Goal: Task Accomplishment & Management: Manage account settings

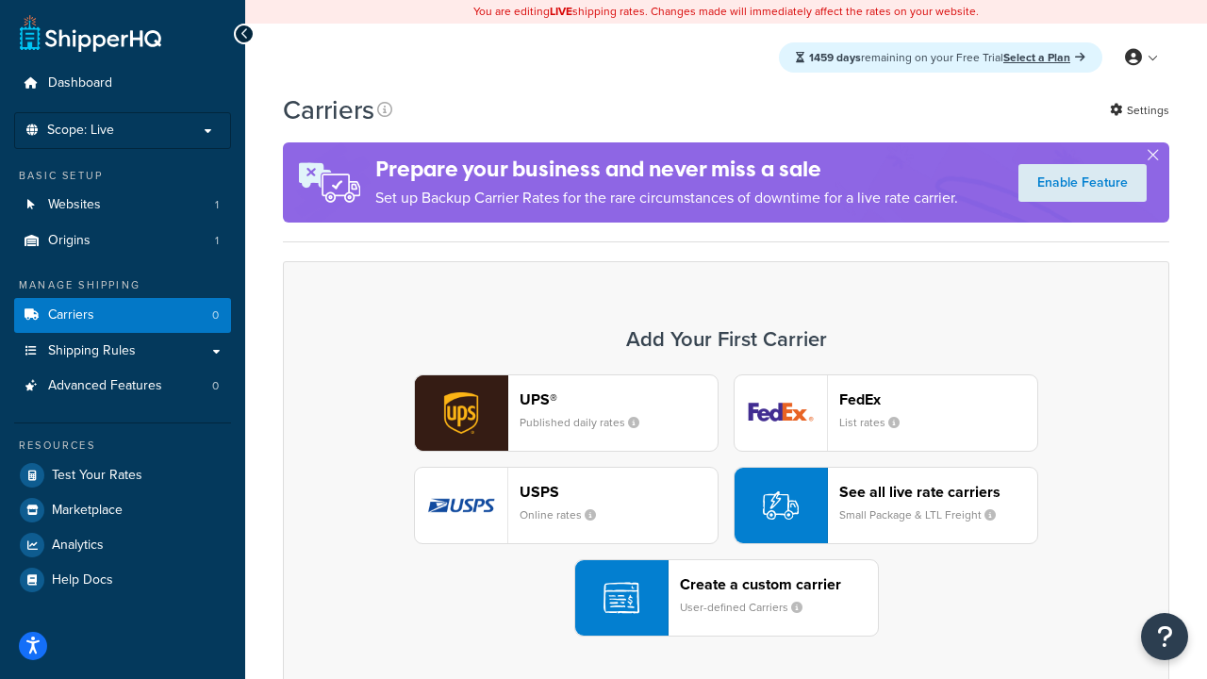
click at [726, 505] on div "UPS® Published daily rates FedEx List rates USPS Online rates See all live rate…" at bounding box center [726, 505] width 847 height 262
click at [938, 399] on header "FedEx" at bounding box center [938, 399] width 198 height 18
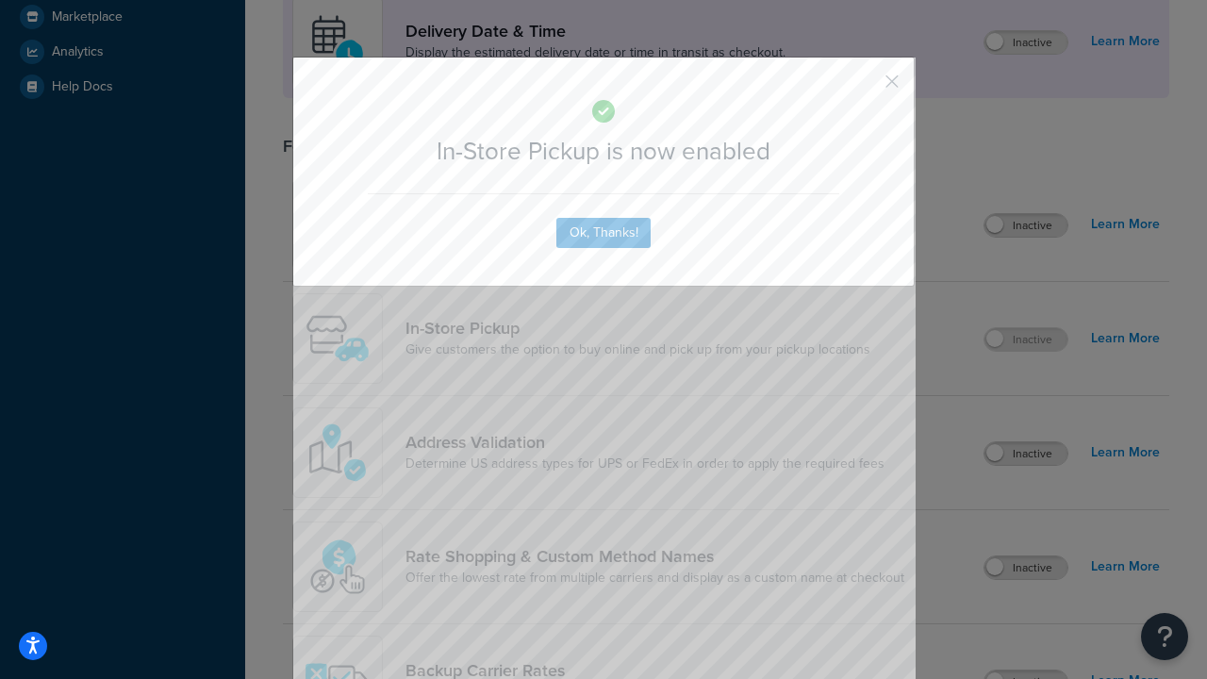
scroll to position [529, 0]
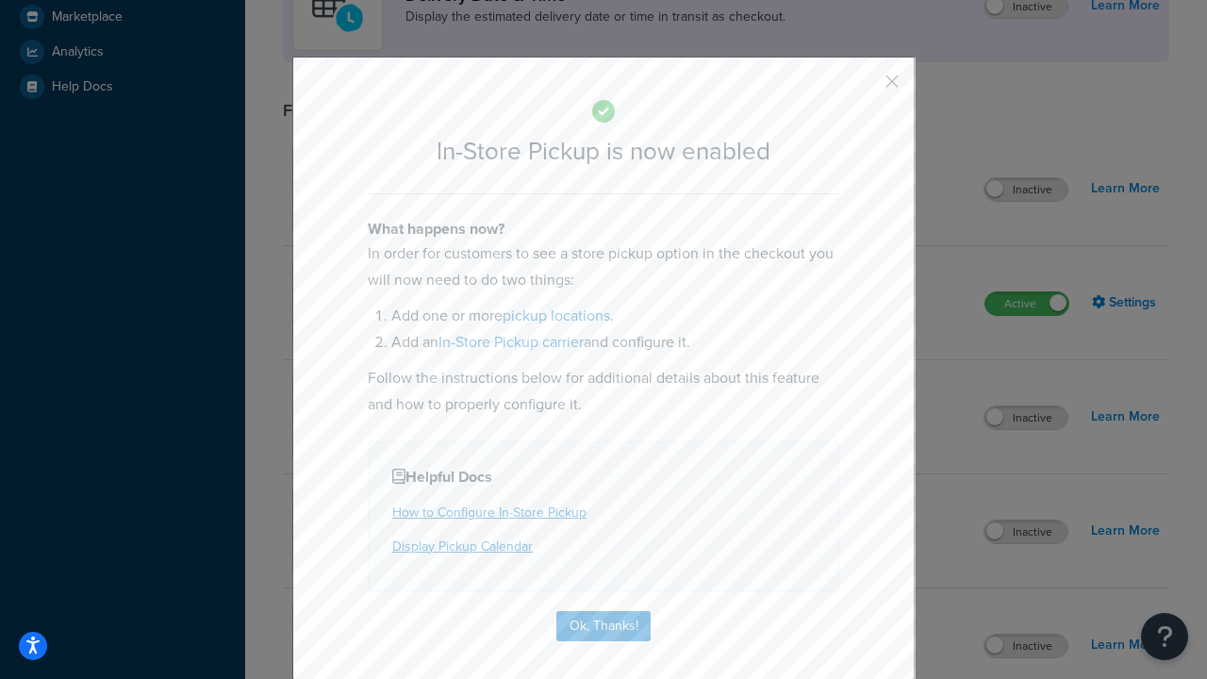
click at [864, 88] on button "button" at bounding box center [864, 88] width 5 height 5
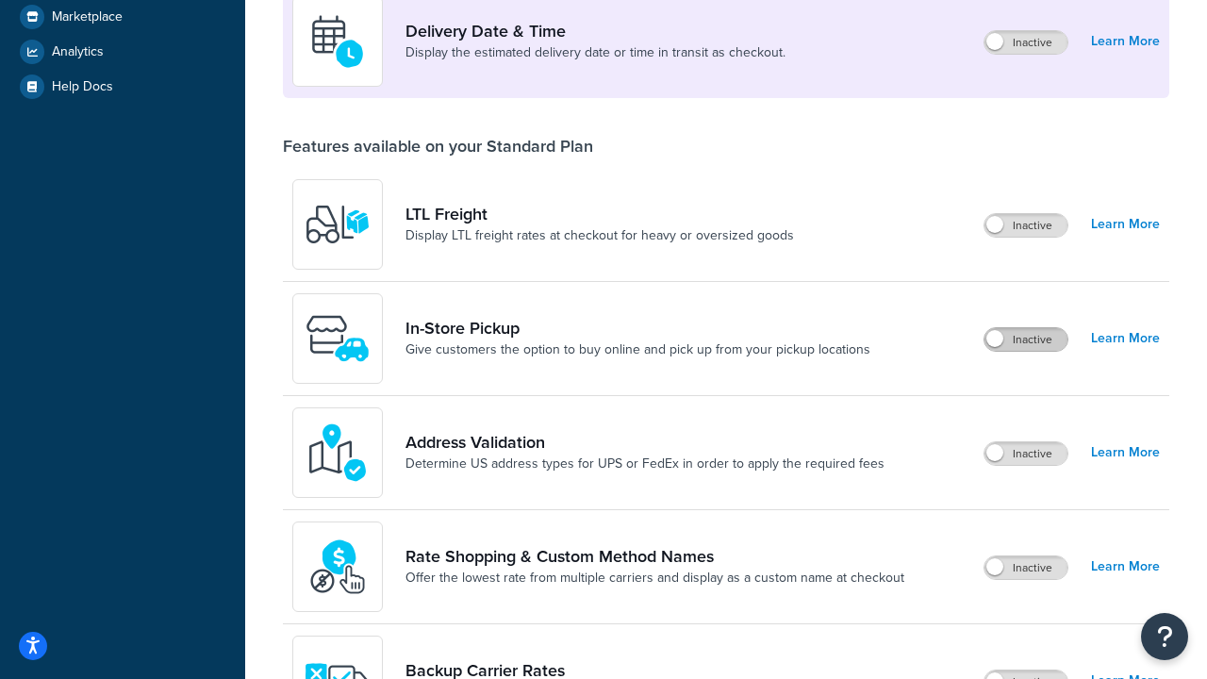
scroll to position [457, 0]
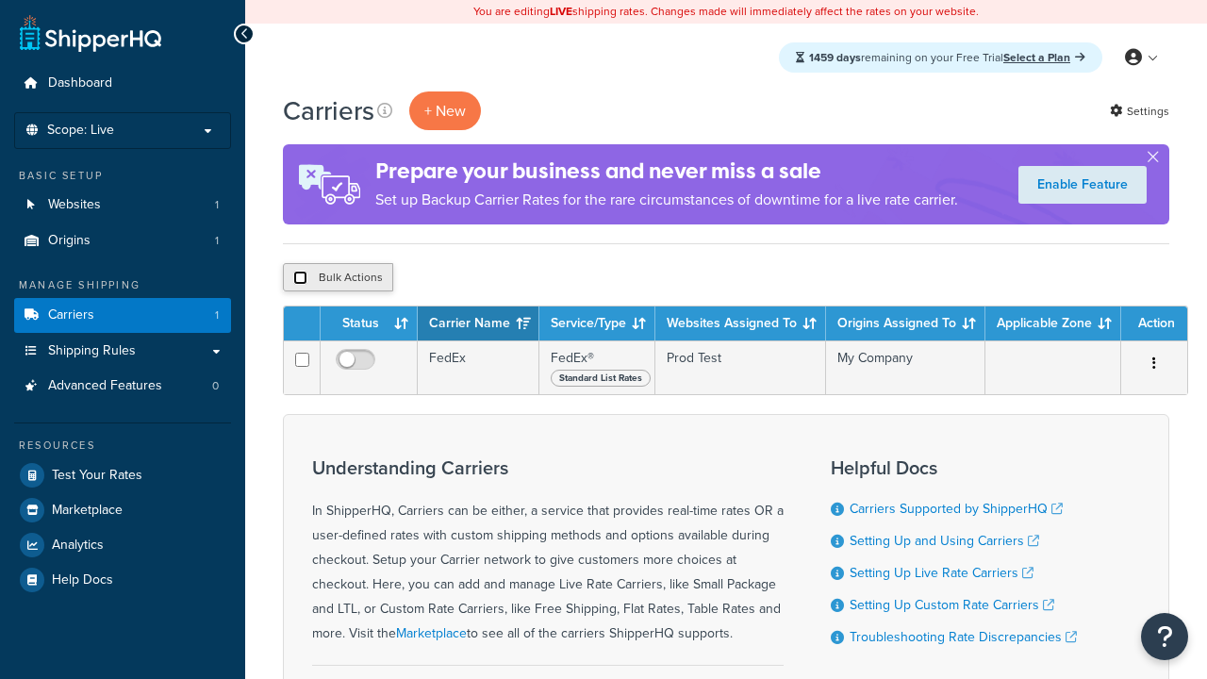
click at [300, 278] on input "checkbox" at bounding box center [300, 278] width 14 height 14
checkbox input "true"
click at [0, 0] on button "Delete" at bounding box center [0, 0] width 0 height 0
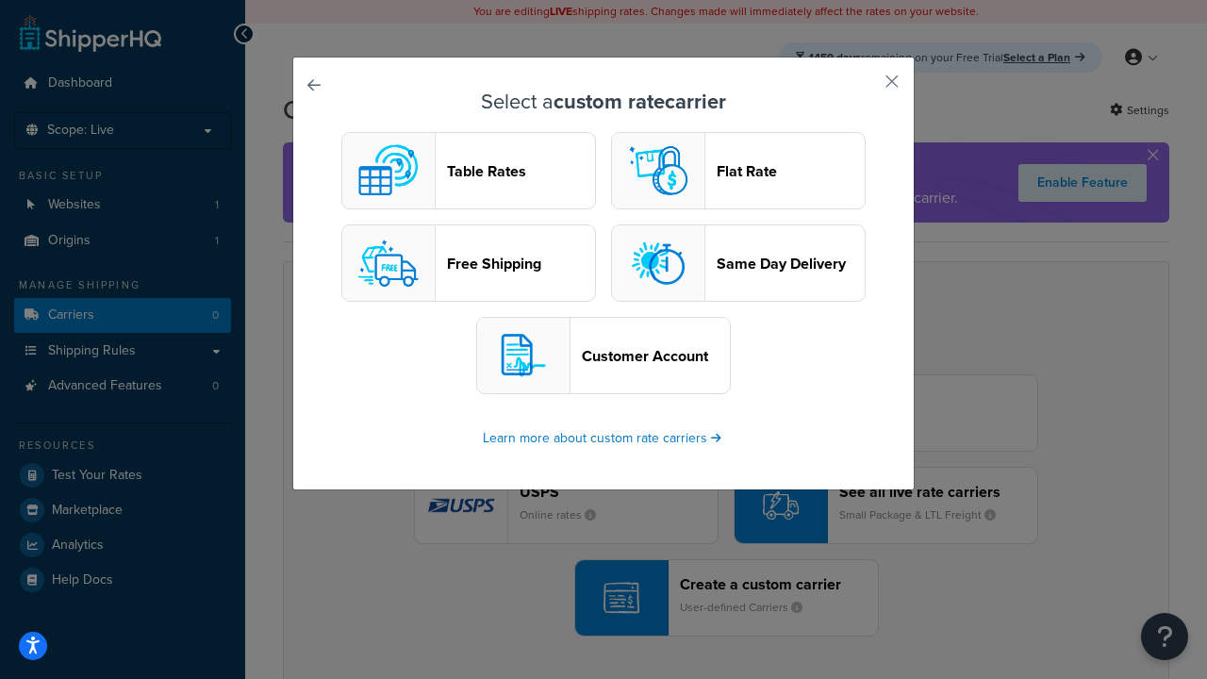
click at [469, 171] on header "Table Rates" at bounding box center [521, 171] width 148 height 18
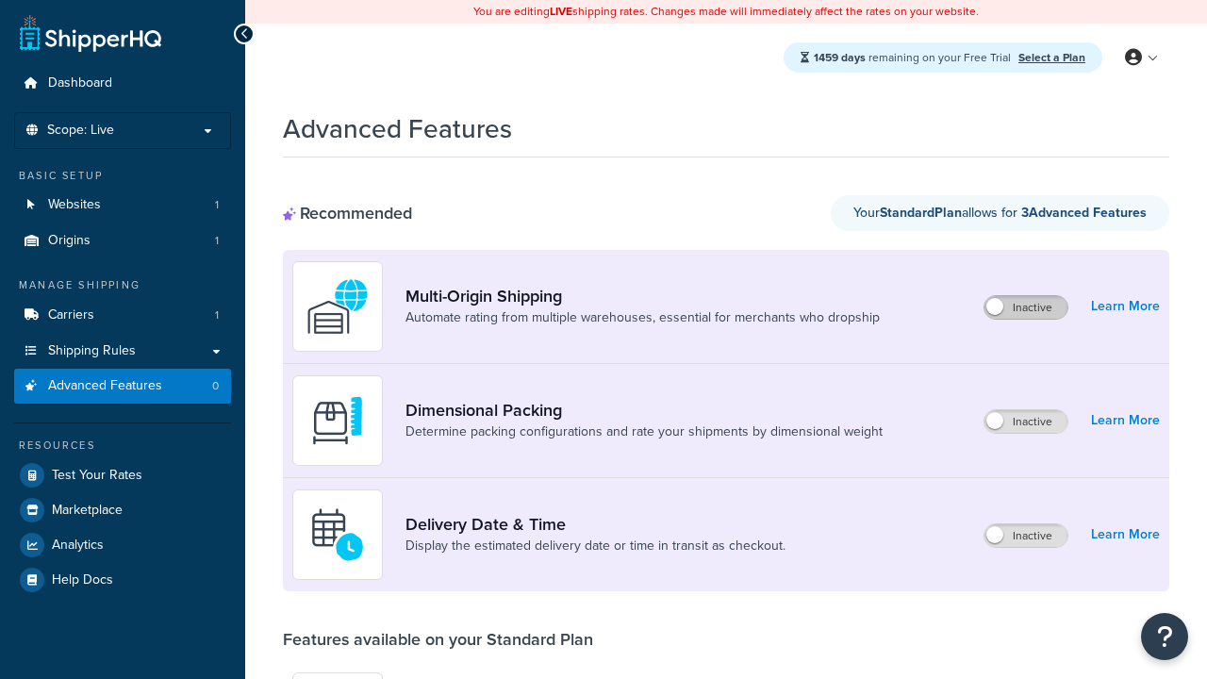
click at [1026, 307] on label "Inactive" at bounding box center [1025, 307] width 83 height 23
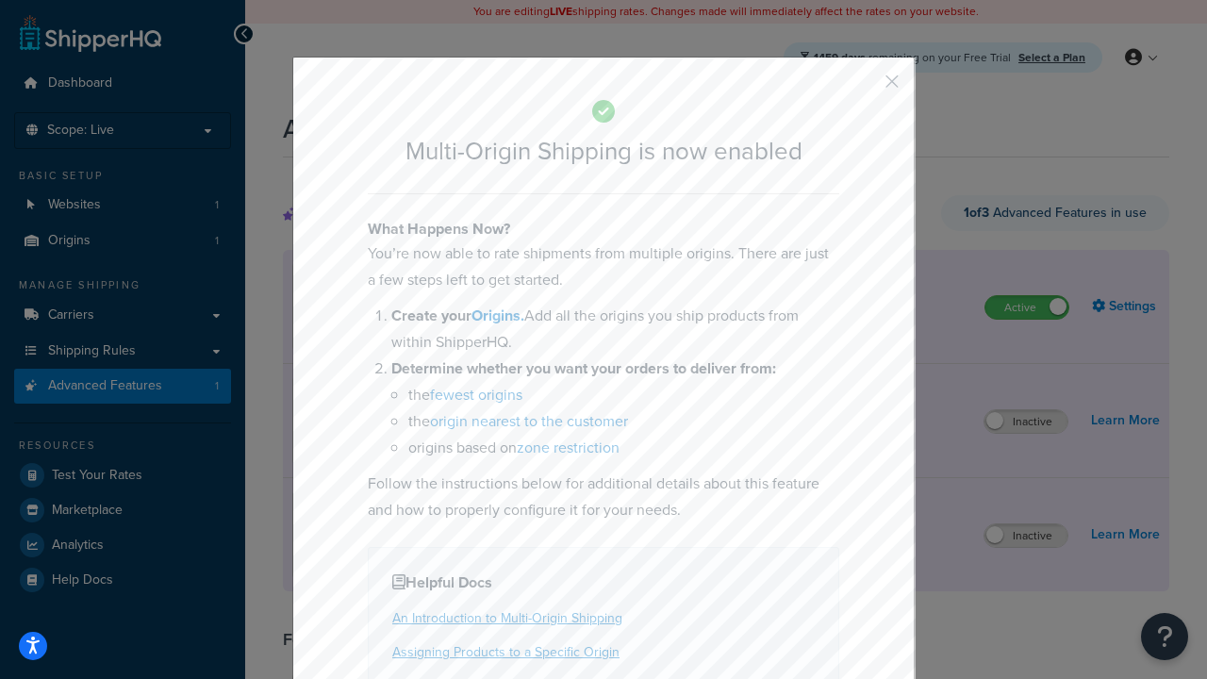
click at [864, 88] on button "button" at bounding box center [864, 88] width 5 height 5
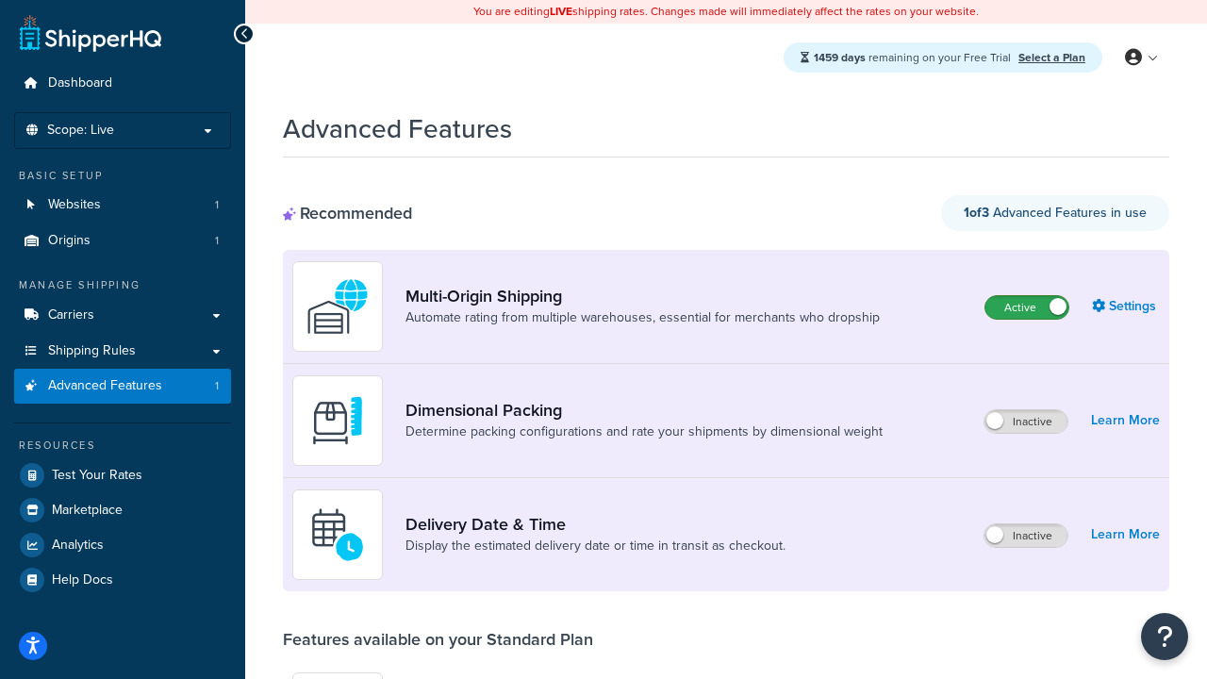
click at [1027, 307] on label "Active" at bounding box center [1026, 307] width 83 height 23
click at [1026, 422] on label "Inactive" at bounding box center [1025, 421] width 83 height 23
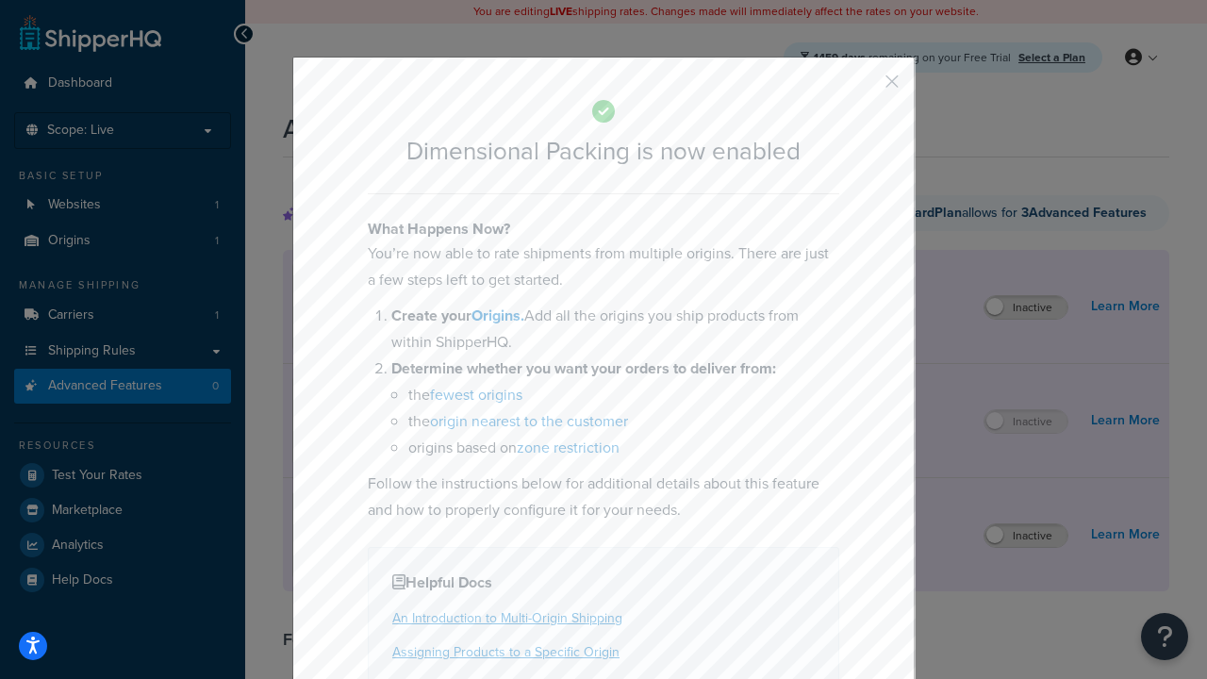
click at [864, 86] on button "button" at bounding box center [864, 88] width 5 height 5
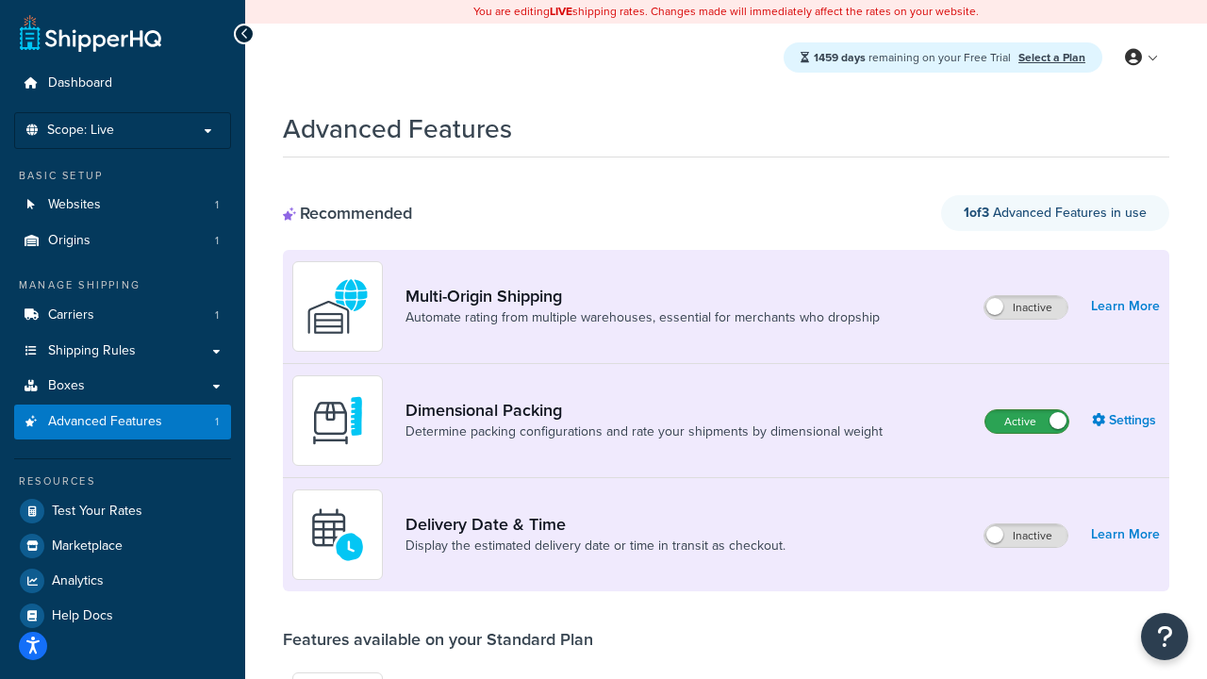
click at [1027, 422] on label "Active" at bounding box center [1026, 421] width 83 height 23
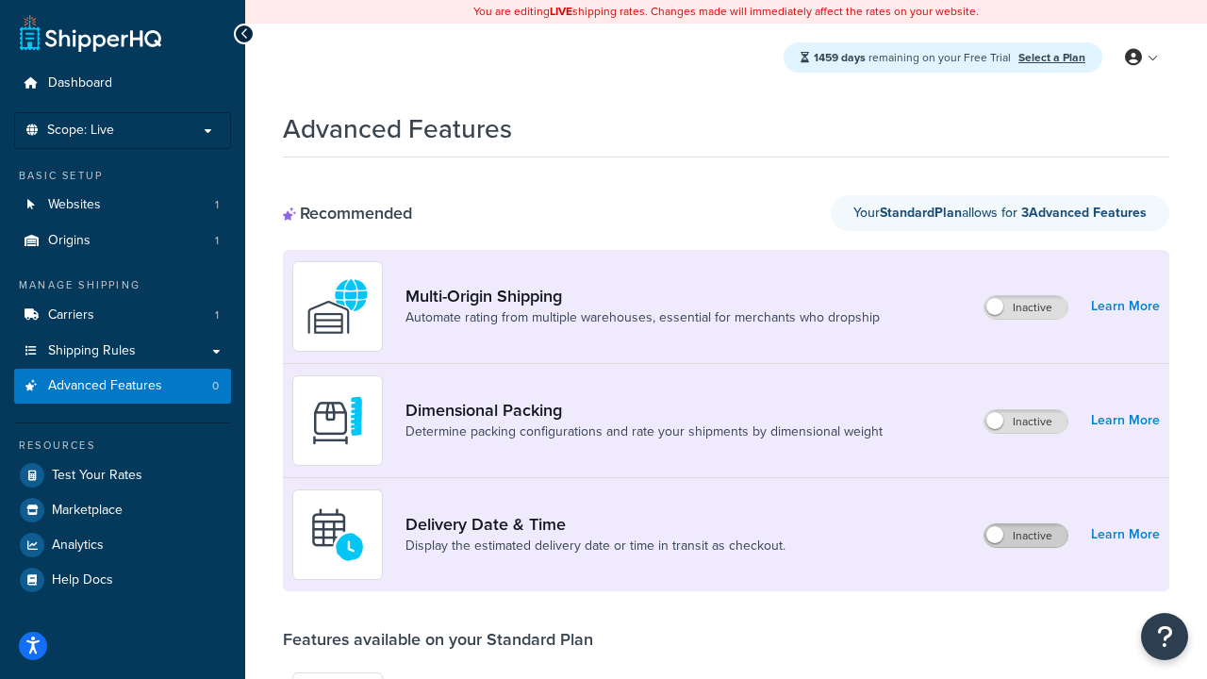
click at [1026, 536] on label "Inactive" at bounding box center [1025, 535] width 83 height 23
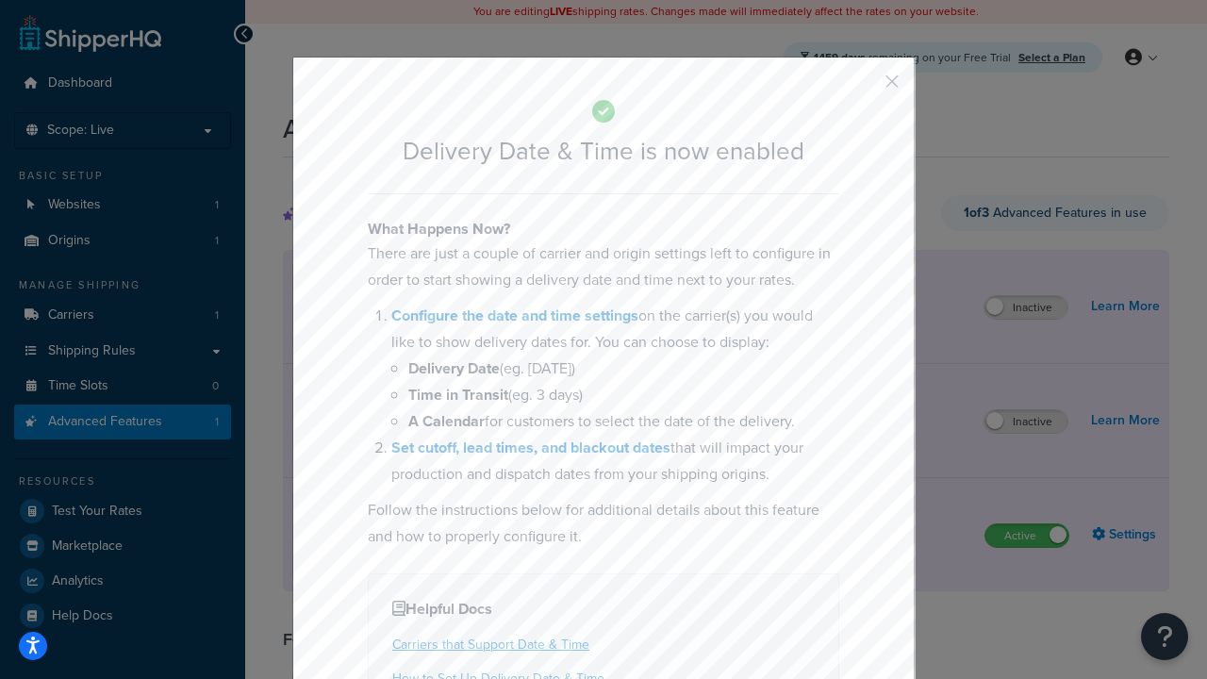
click at [864, 86] on button "button" at bounding box center [864, 88] width 5 height 5
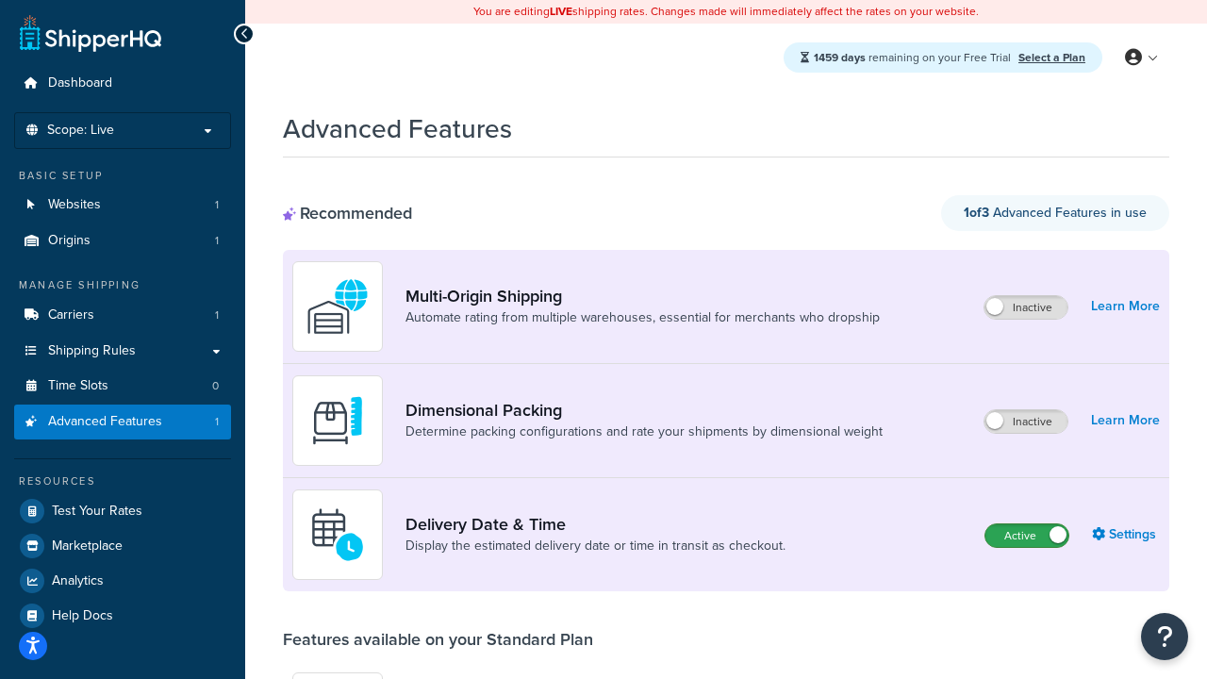
click at [1027, 536] on label "Active" at bounding box center [1026, 535] width 83 height 23
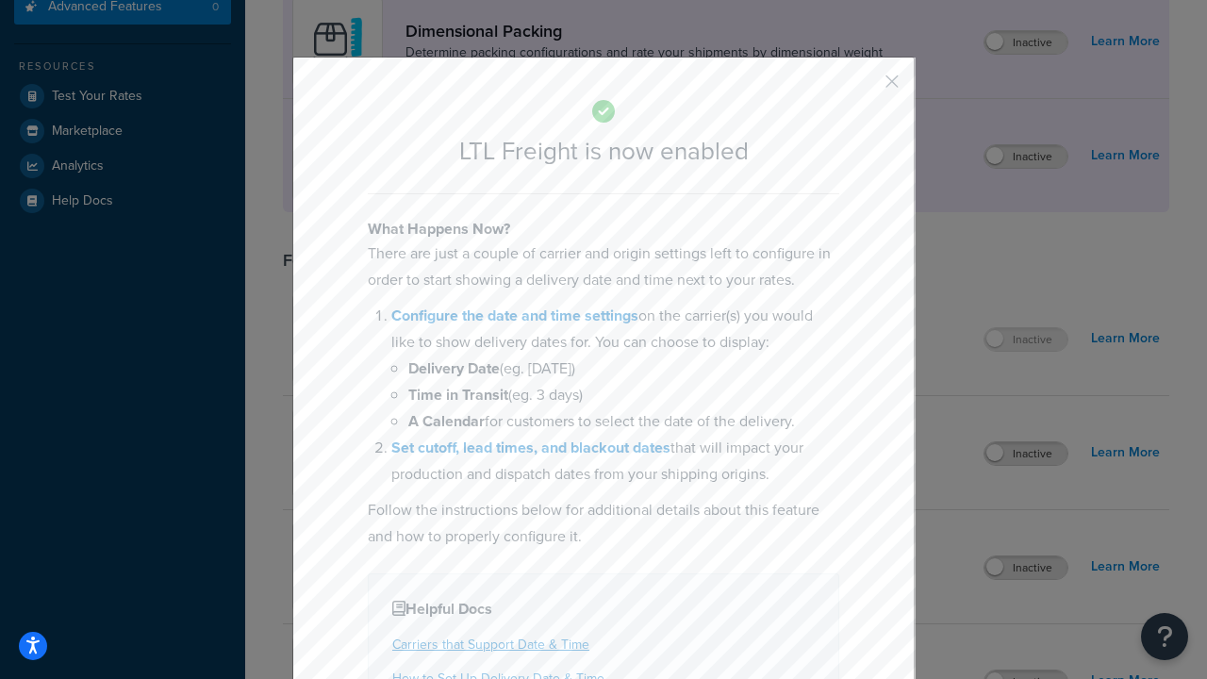
click at [864, 86] on button "button" at bounding box center [864, 88] width 5 height 5
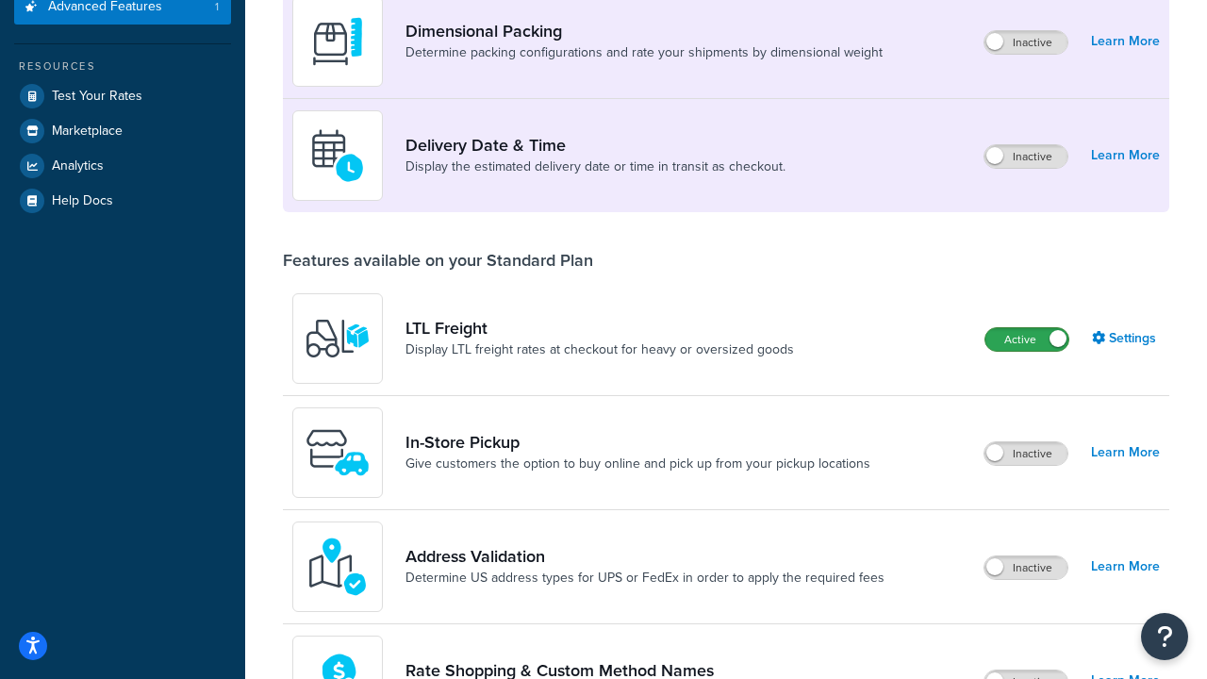
click at [1027, 339] on label "Active" at bounding box center [1026, 339] width 83 height 23
click at [1026, 454] on label "Inactive" at bounding box center [1025, 453] width 83 height 23
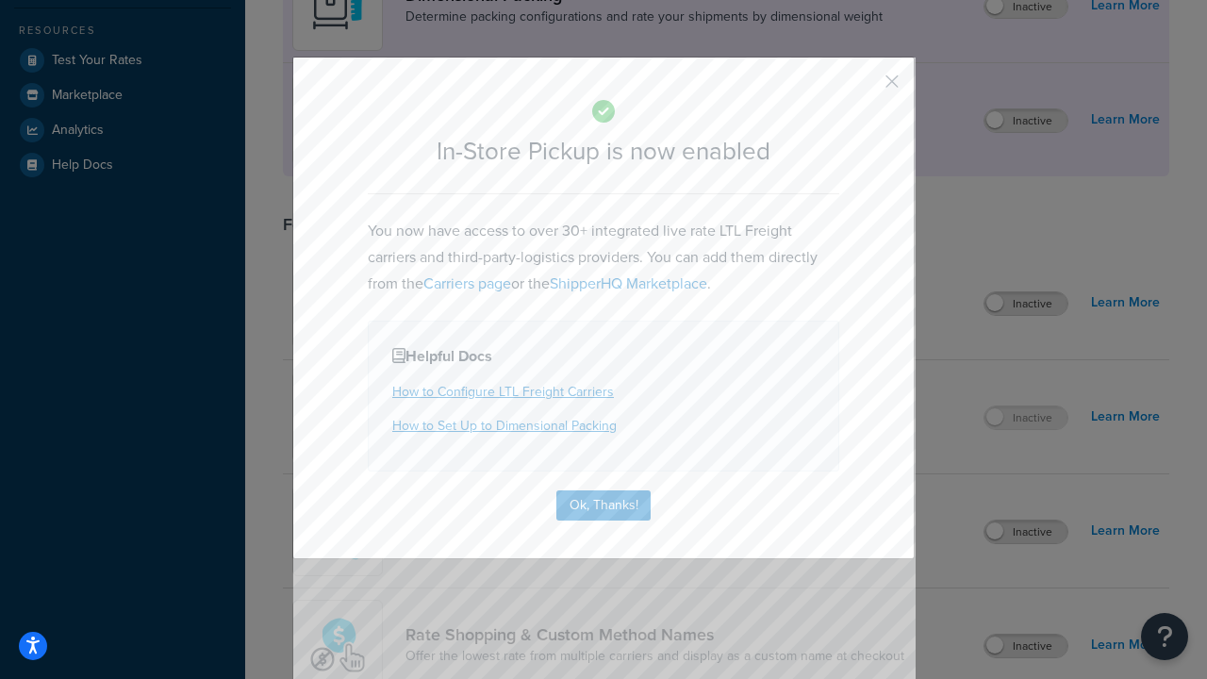
click at [864, 86] on button "button" at bounding box center [864, 88] width 5 height 5
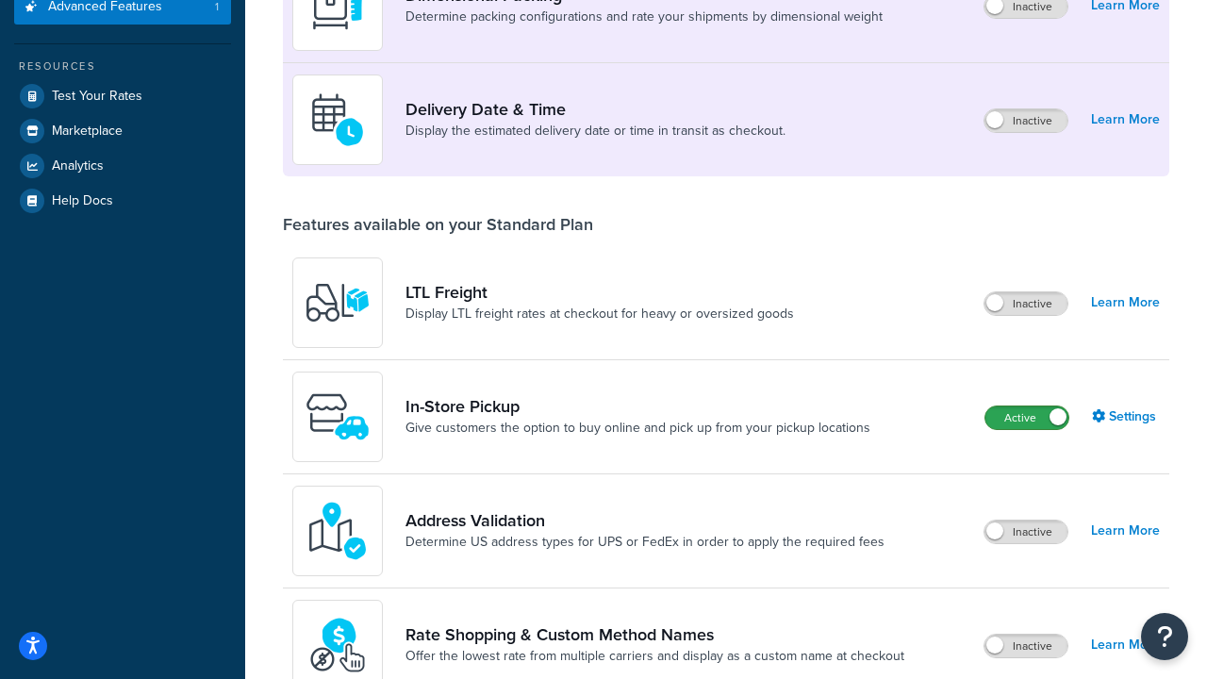
click at [1027, 406] on label "Active" at bounding box center [1026, 417] width 83 height 23
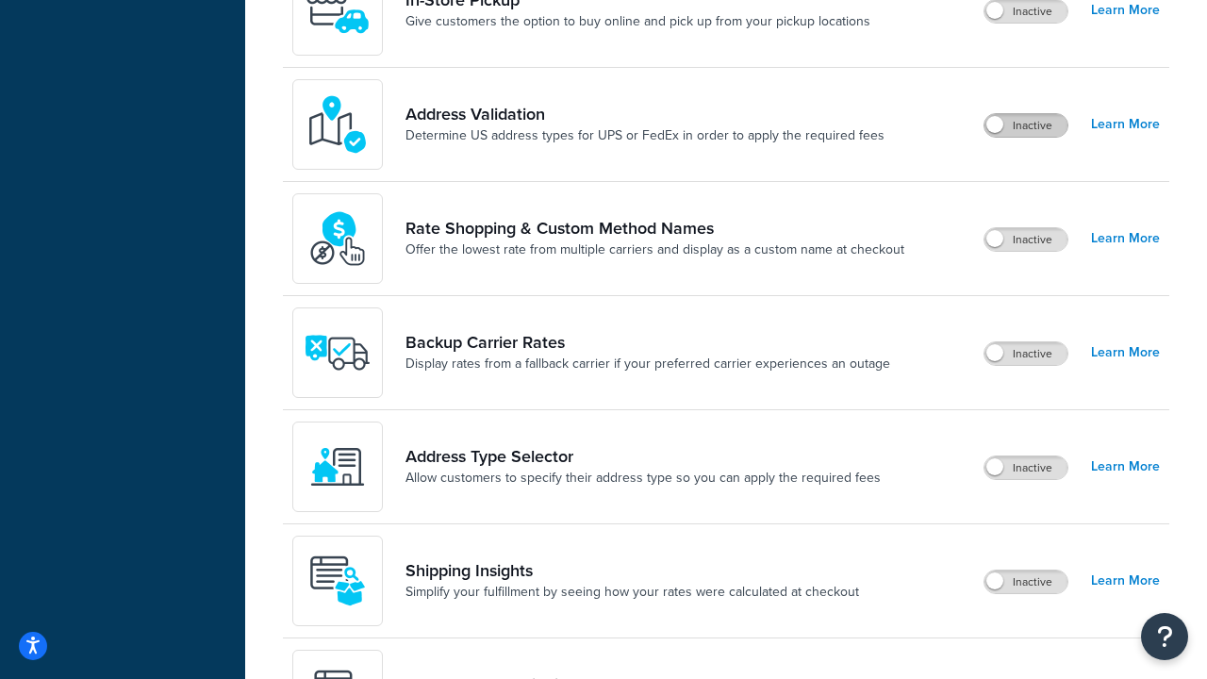
click at [1026, 125] on label "Inactive" at bounding box center [1025, 125] width 83 height 23
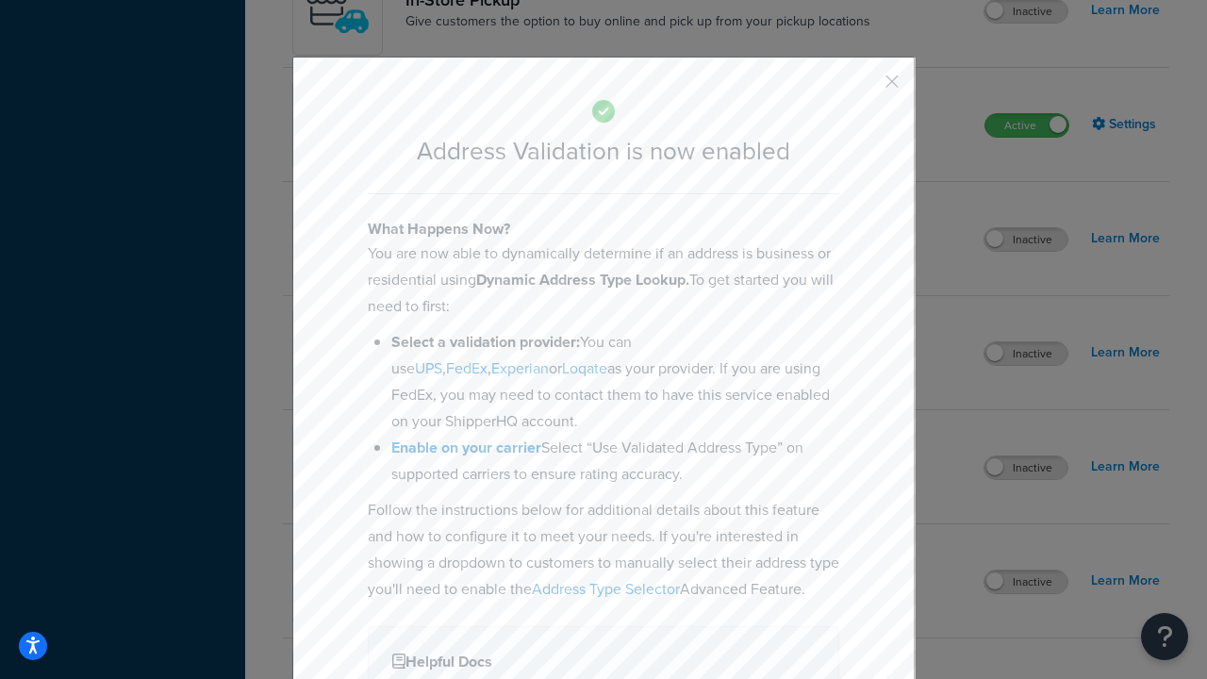
click at [864, 88] on button "button" at bounding box center [864, 88] width 5 height 5
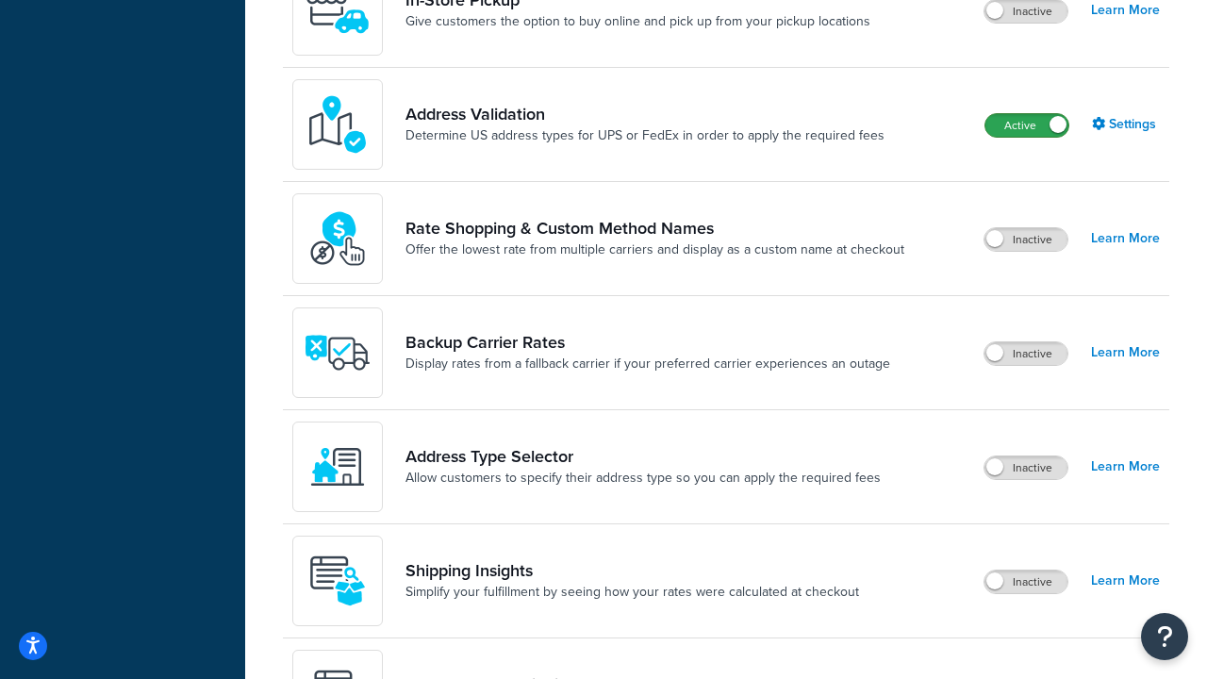
click at [1027, 114] on label "Active" at bounding box center [1026, 125] width 83 height 23
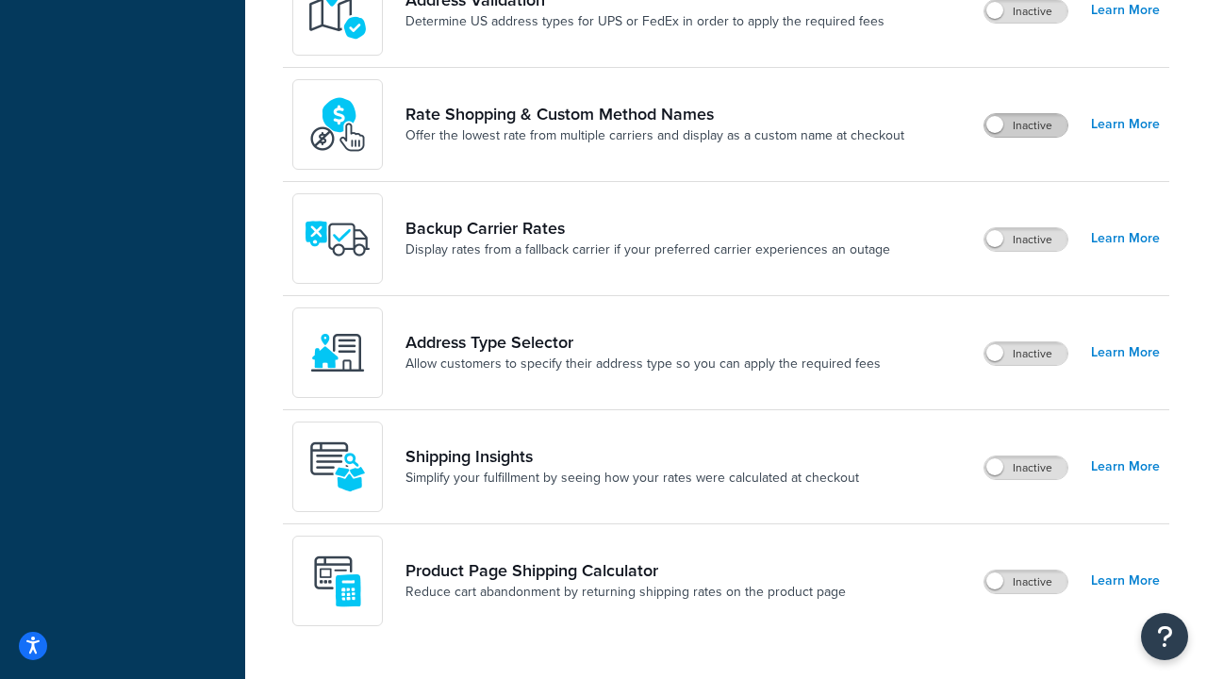
click at [1026, 125] on label "Inactive" at bounding box center [1025, 125] width 83 height 23
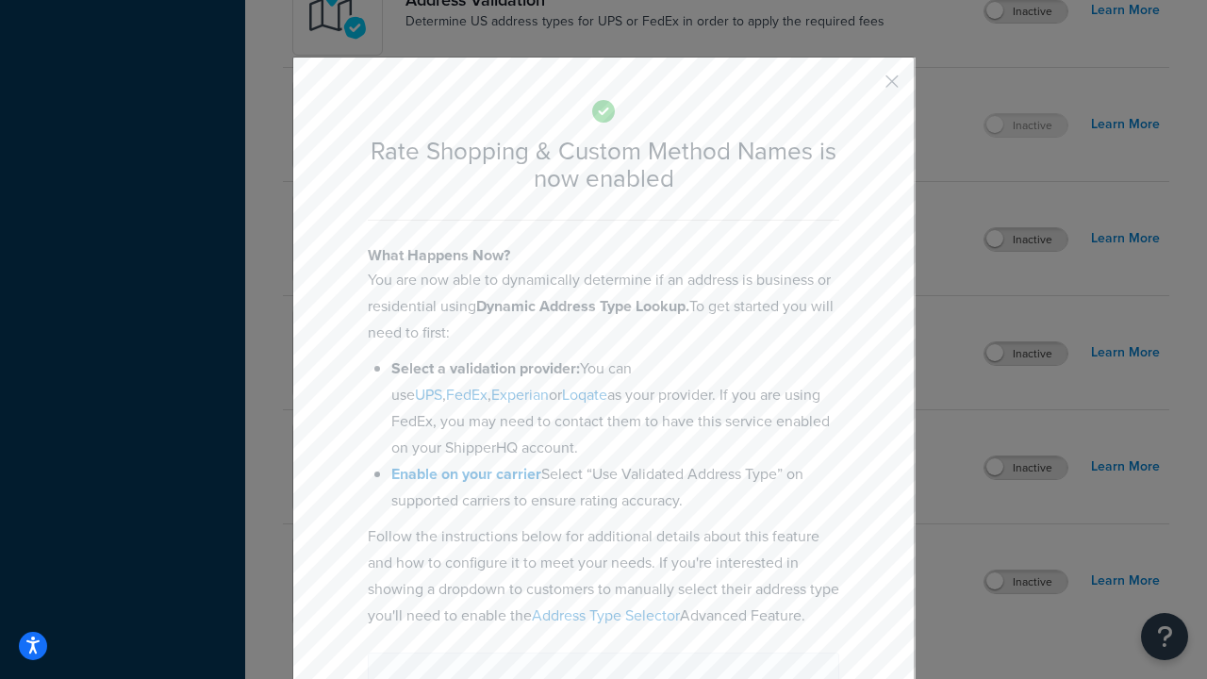
click at [864, 86] on button "button" at bounding box center [864, 88] width 5 height 5
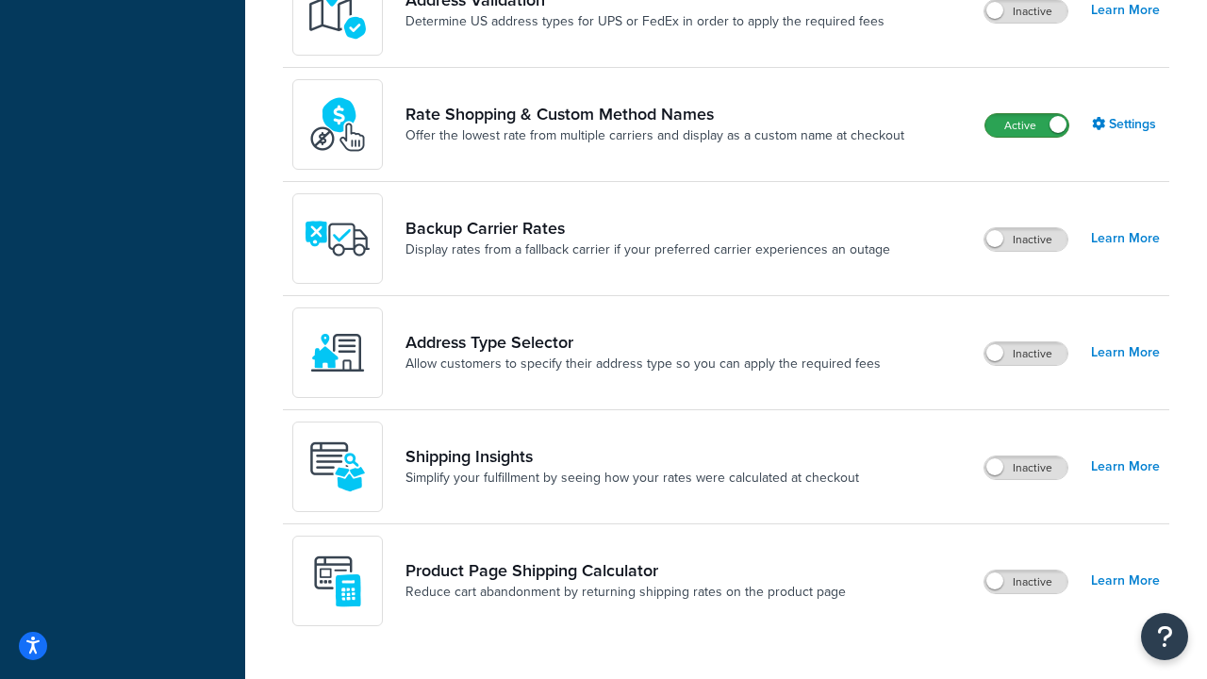
click at [1027, 125] on label "Active" at bounding box center [1026, 125] width 83 height 23
click at [1026, 240] on label "Inactive" at bounding box center [1025, 239] width 83 height 23
